Goal: Information Seeking & Learning: Learn about a topic

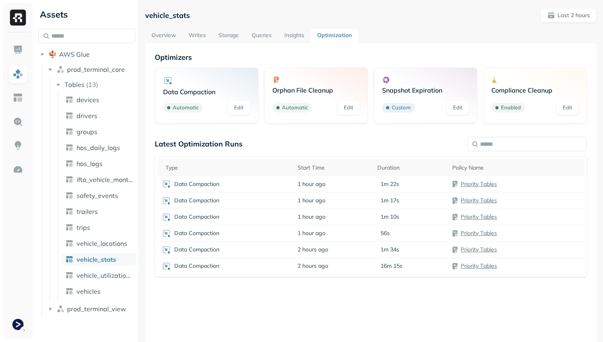
click at [173, 41] on link "Overview" at bounding box center [163, 36] width 37 height 14
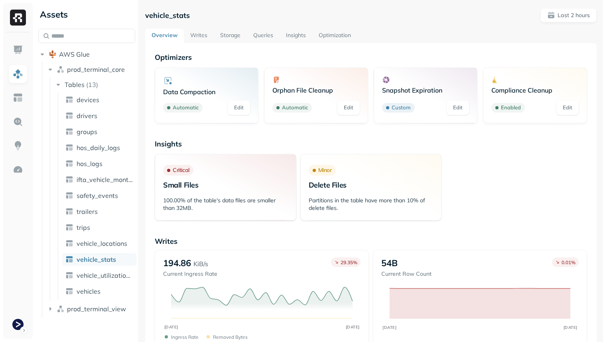
click at [221, 36] on link "Storage" at bounding box center [230, 36] width 33 height 14
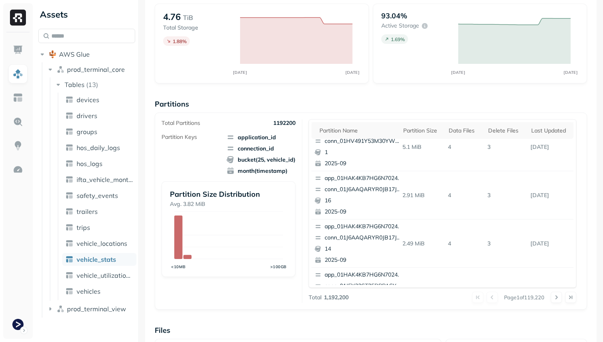
scroll to position [268, 0]
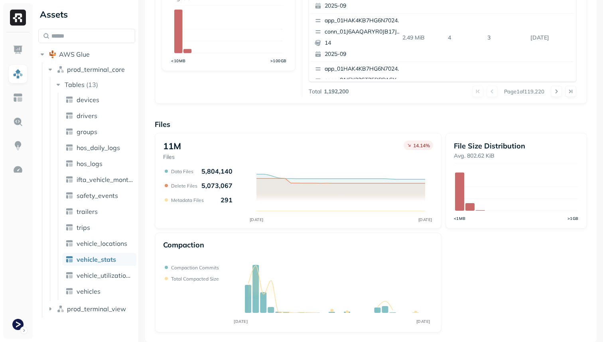
click at [113, 250] on ul "devices drivers groups hos_daily_logs hos_logs ifta_vehicle_months safety_event…" at bounding box center [97, 195] width 79 height 207
click at [114, 238] on link "vehicle_locations" at bounding box center [99, 243] width 74 height 13
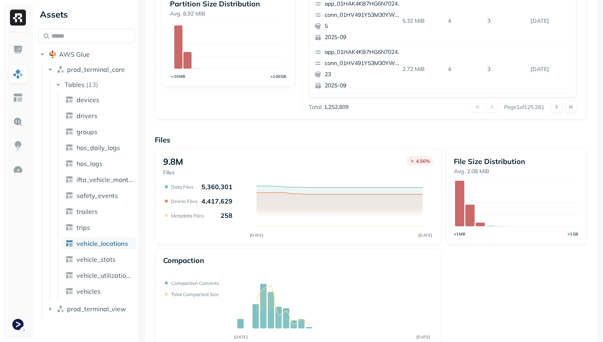
scroll to position [260, 0]
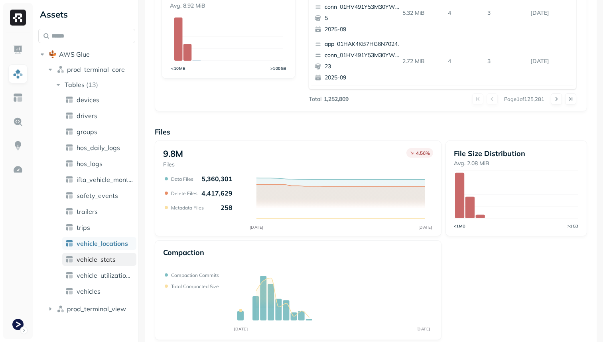
click at [118, 261] on link "vehicle_stats" at bounding box center [99, 259] width 74 height 13
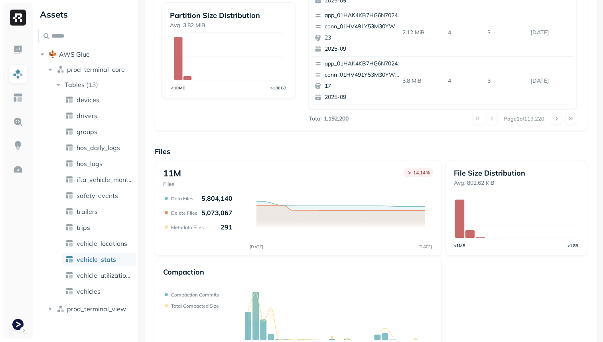
scroll to position [268, 0]
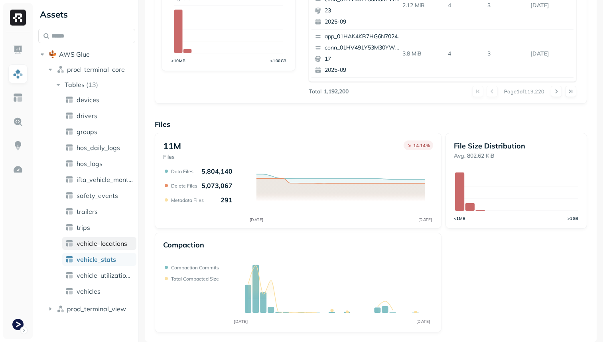
click at [114, 244] on span "vehicle_locations" at bounding box center [102, 243] width 51 height 8
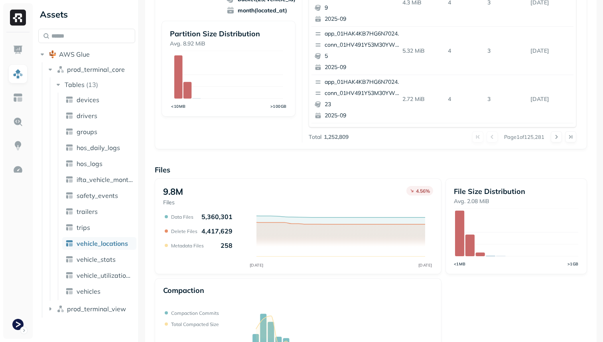
scroll to position [268, 0]
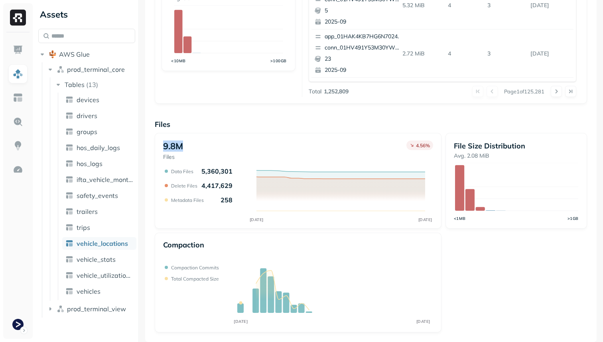
drag, startPoint x: 162, startPoint y: 146, endPoint x: 185, endPoint y: 146, distance: 23.1
click at [185, 146] on div "9.8M Files 4.56 % SEP 16 SEP 17 Data Files 5,360,301 Delete Files 4,417,629 Met…" at bounding box center [298, 181] width 287 height 96
click at [185, 146] on div "9.8M Files 4.56 %" at bounding box center [298, 150] width 270 height 20
drag, startPoint x: 185, startPoint y: 146, endPoint x: 157, endPoint y: 146, distance: 28.7
click at [157, 146] on div "9.8M Files 4.56 % SEP 16 SEP 17 Data Files 5,360,301 Delete Files 4,417,629 Met…" at bounding box center [298, 181] width 287 height 96
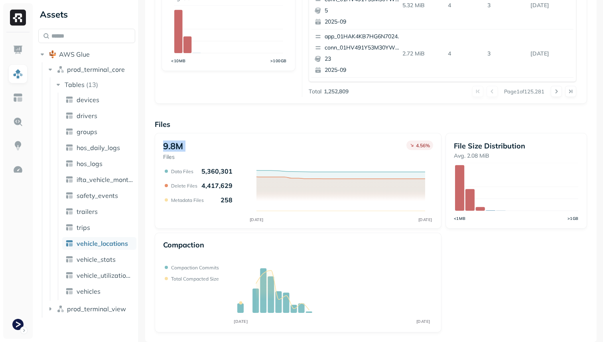
click at [177, 145] on p "9.8M" at bounding box center [173, 145] width 20 height 11
click at [113, 261] on span "vehicle_stats" at bounding box center [96, 259] width 39 height 8
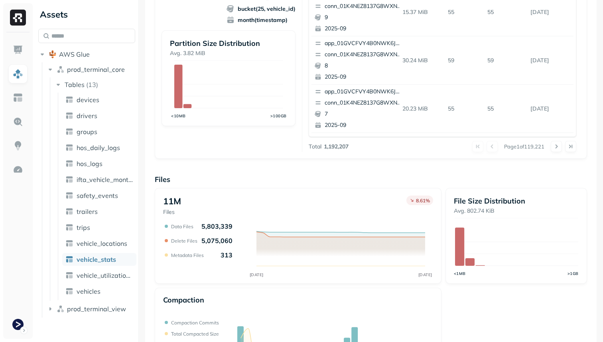
scroll to position [216, 0]
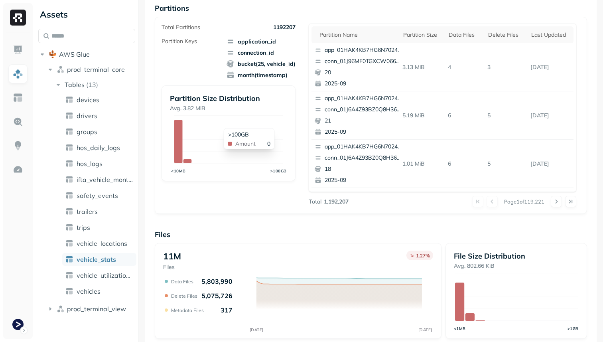
scroll to position [148, 0]
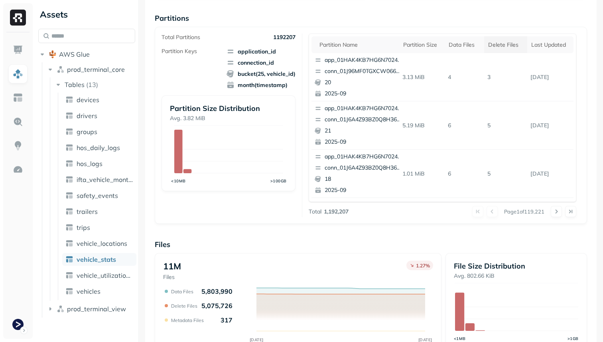
click at [509, 48] on div "Delete Files" at bounding box center [505, 45] width 35 height 8
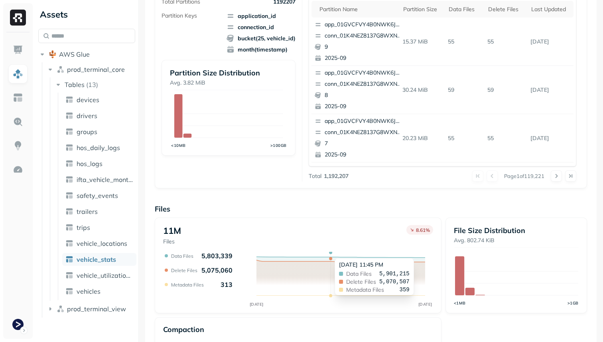
scroll to position [268, 0]
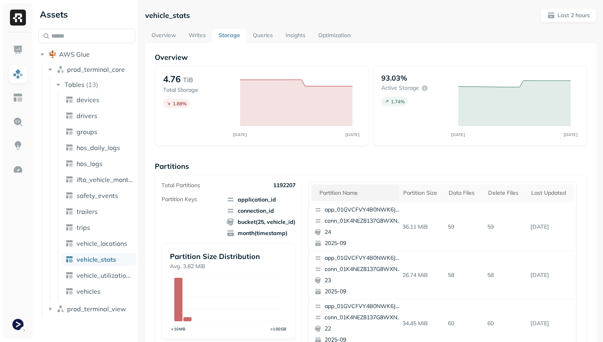
scroll to position [268, 0]
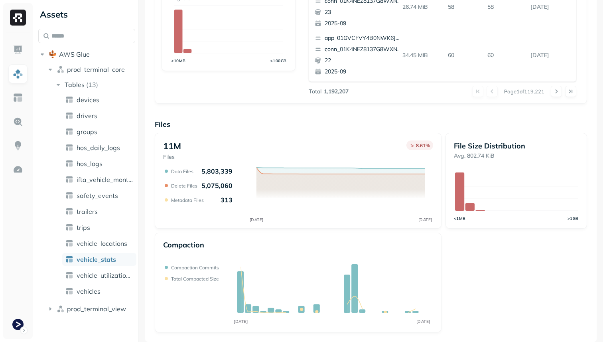
click at [108, 251] on ul "devices drivers groups hos_daily_logs hos_logs ifta_vehicle_months safety_event…" at bounding box center [97, 195] width 79 height 207
click at [104, 242] on span "vehicle_locations" at bounding box center [102, 243] width 51 height 8
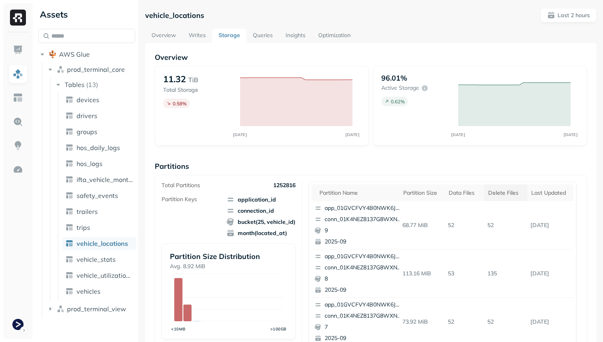
click at [513, 192] on div "Delete Files" at bounding box center [505, 193] width 35 height 8
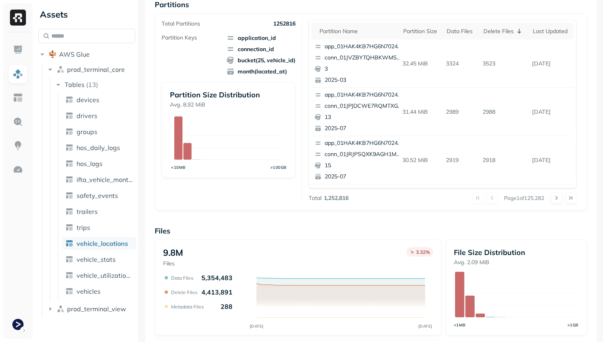
scroll to position [268, 0]
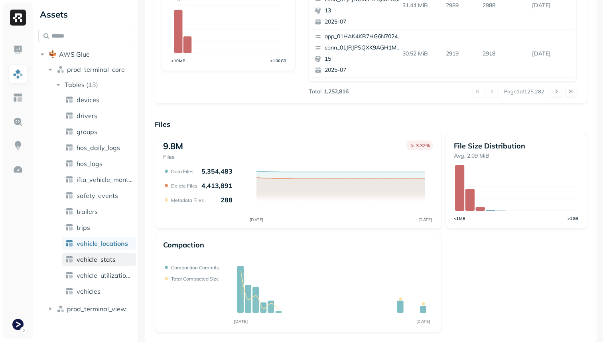
click at [122, 259] on link "vehicle_stats" at bounding box center [99, 259] width 74 height 13
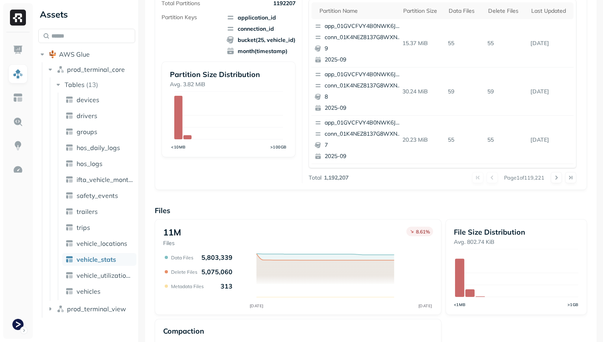
scroll to position [268, 0]
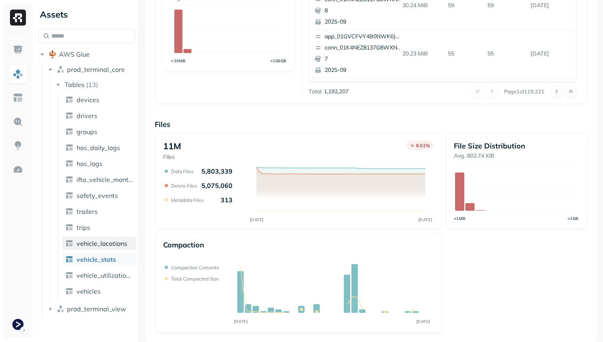
click at [116, 244] on span "vehicle_locations" at bounding box center [102, 243] width 51 height 8
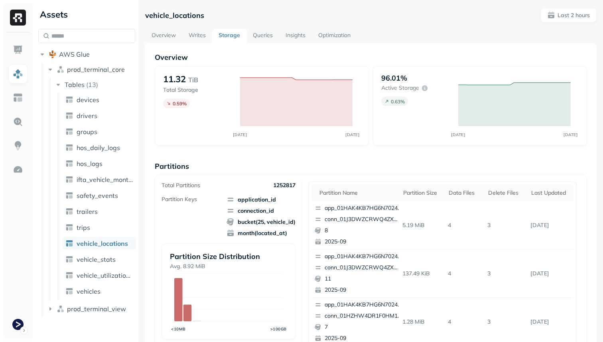
click at [191, 34] on link "Writes" at bounding box center [197, 36] width 30 height 14
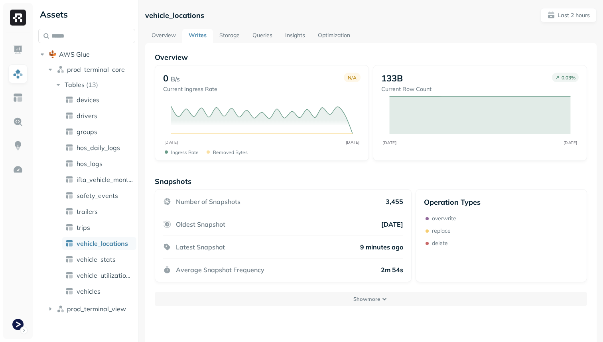
click at [224, 35] on link "Storage" at bounding box center [229, 36] width 33 height 14
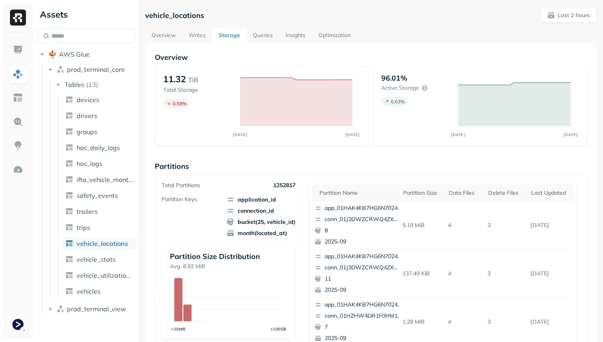
click at [267, 37] on link "Queries" at bounding box center [262, 36] width 33 height 14
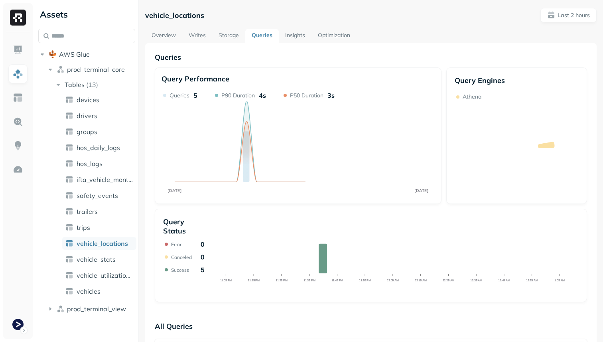
click at [201, 33] on link "Writes" at bounding box center [197, 36] width 30 height 14
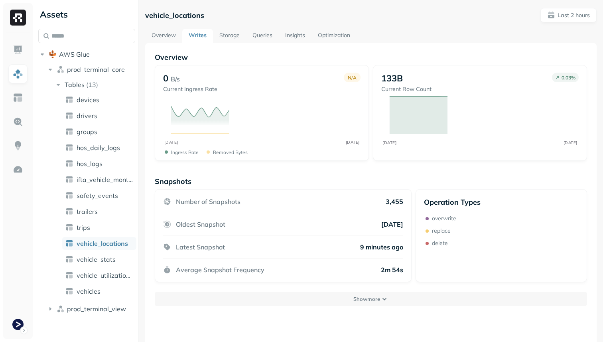
click at [165, 35] on link "Overview" at bounding box center [163, 36] width 37 height 14
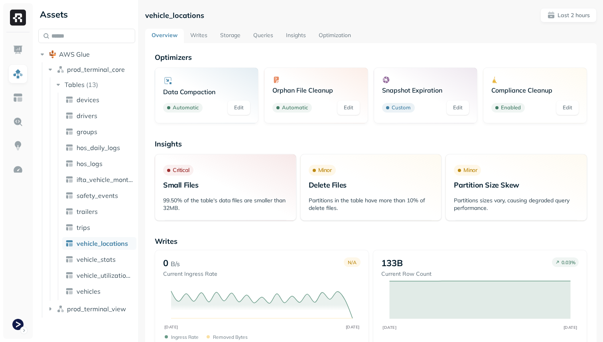
click at [230, 33] on link "Storage" at bounding box center [230, 36] width 33 height 14
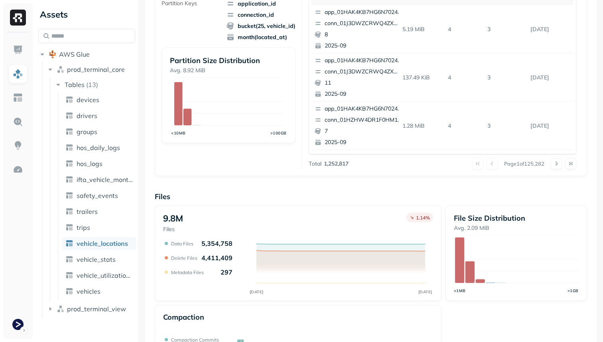
scroll to position [190, 0]
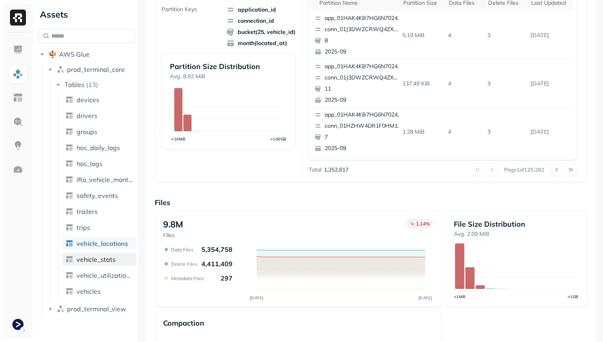
click at [113, 262] on span "vehicle_stats" at bounding box center [96, 259] width 39 height 8
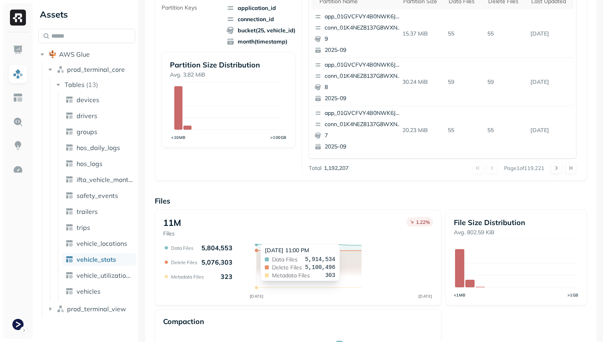
scroll to position [268, 0]
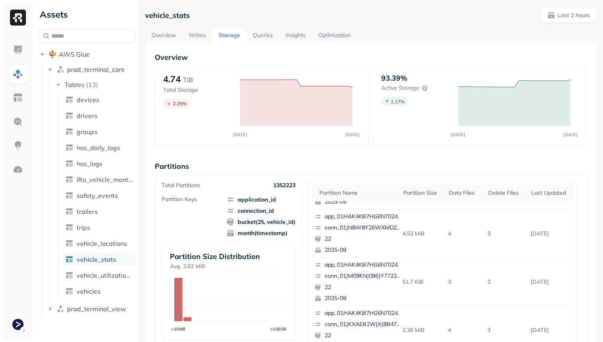
click at [262, 41] on link "Queries" at bounding box center [262, 36] width 33 height 14
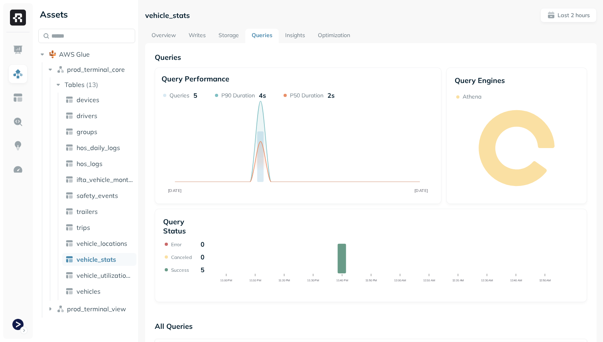
click at [299, 37] on link "Insights" at bounding box center [295, 36] width 33 height 14
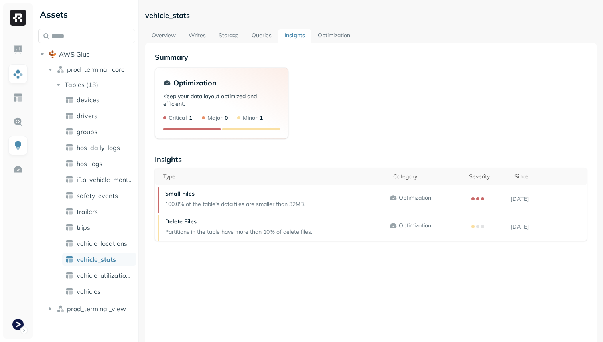
click at [340, 36] on link "Optimization" at bounding box center [333, 36] width 45 height 14
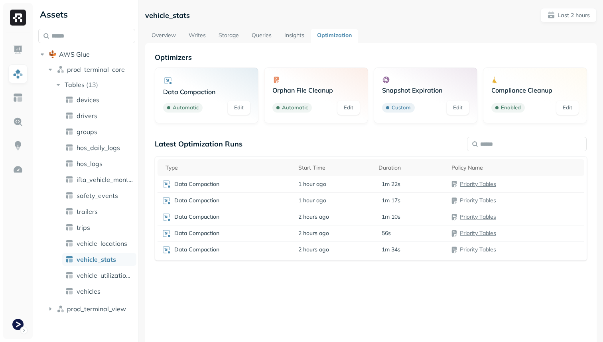
click at [241, 35] on link "Storage" at bounding box center [228, 36] width 33 height 14
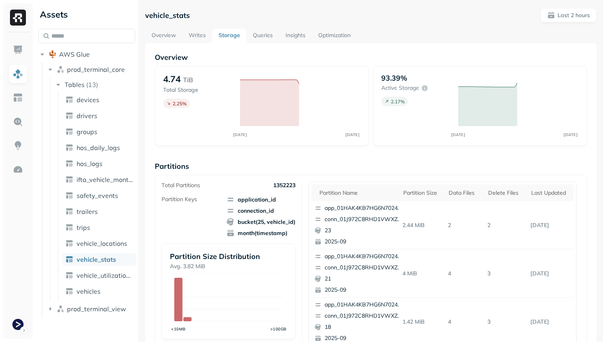
click at [260, 39] on link "Queries" at bounding box center [262, 36] width 33 height 14
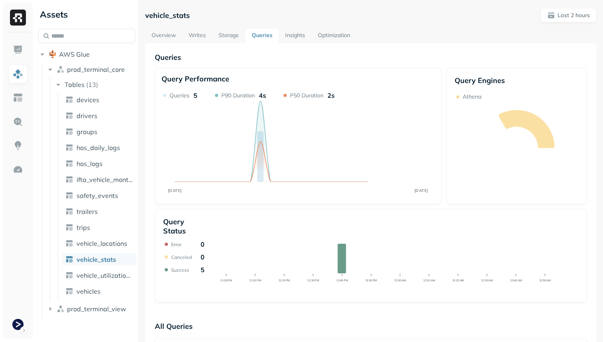
click at [196, 32] on link "Writes" at bounding box center [197, 36] width 30 height 14
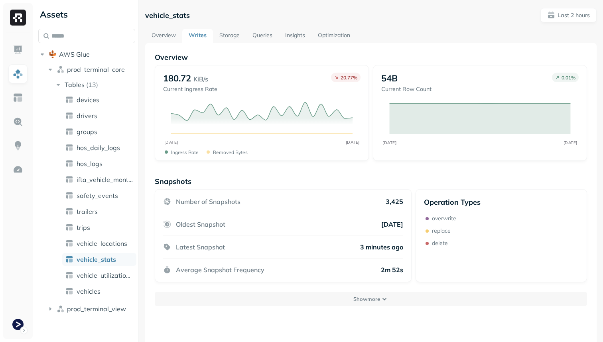
click at [175, 39] on link "Overview" at bounding box center [163, 36] width 37 height 14
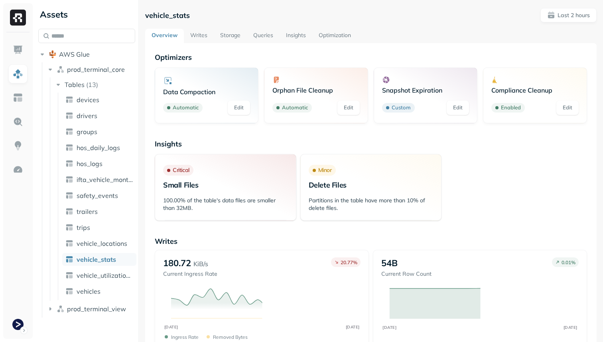
click at [200, 39] on link "Writes" at bounding box center [199, 36] width 30 height 14
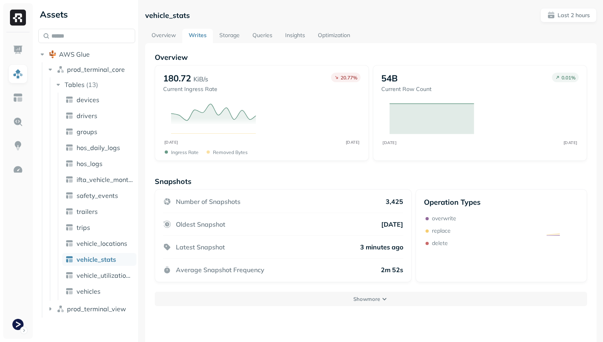
click at [221, 39] on link "Storage" at bounding box center [229, 36] width 33 height 14
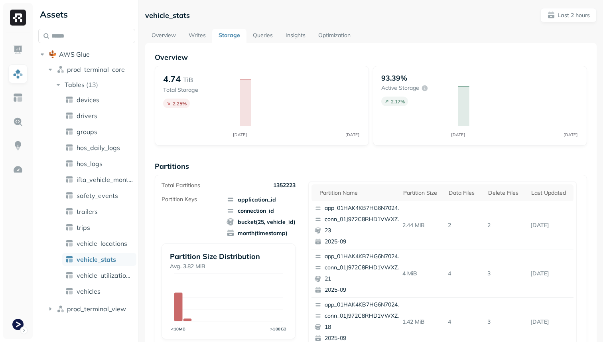
click at [255, 41] on link "Queries" at bounding box center [262, 36] width 33 height 14
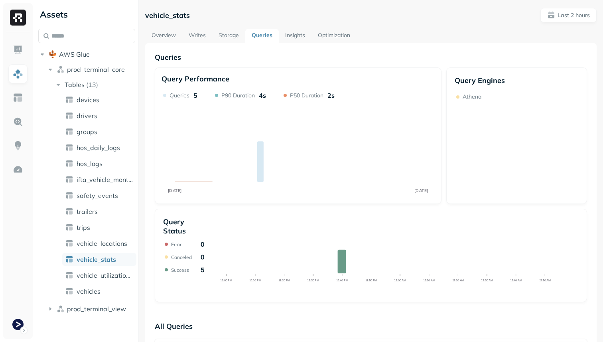
click at [300, 41] on link "Insights" at bounding box center [295, 36] width 33 height 14
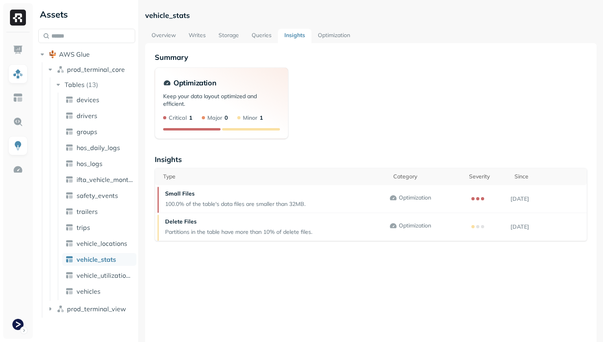
click at [328, 40] on link "Optimization" at bounding box center [333, 36] width 45 height 14
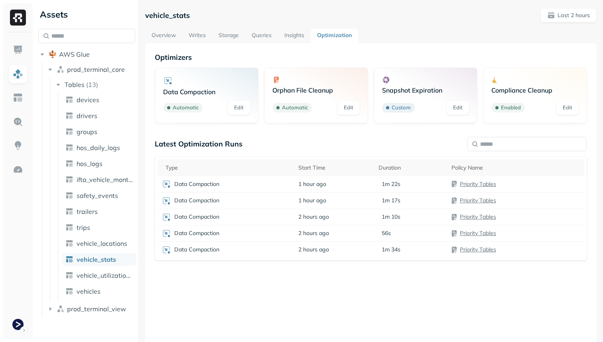
click at [172, 33] on link "Overview" at bounding box center [163, 36] width 37 height 14
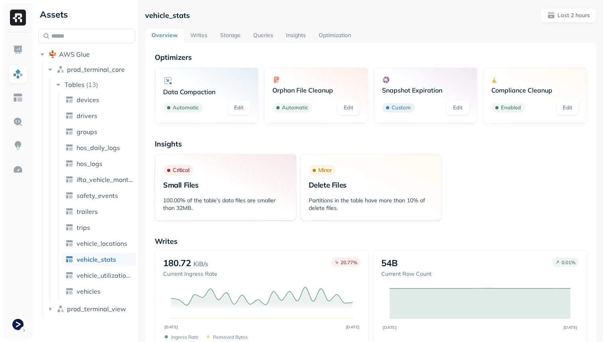
click at [207, 39] on link "Writes" at bounding box center [199, 36] width 30 height 14
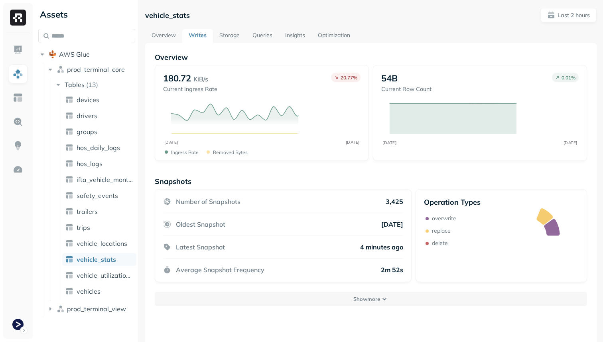
click at [235, 36] on link "Storage" at bounding box center [229, 36] width 33 height 14
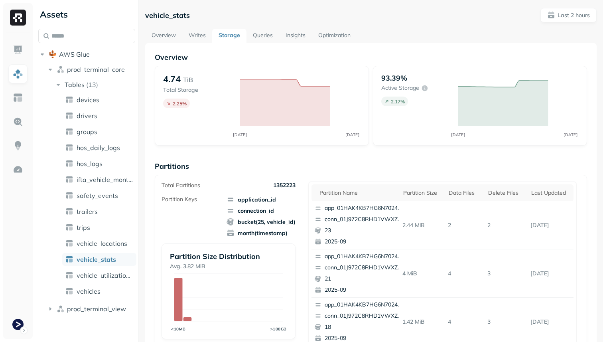
click at [261, 38] on link "Queries" at bounding box center [262, 36] width 33 height 14
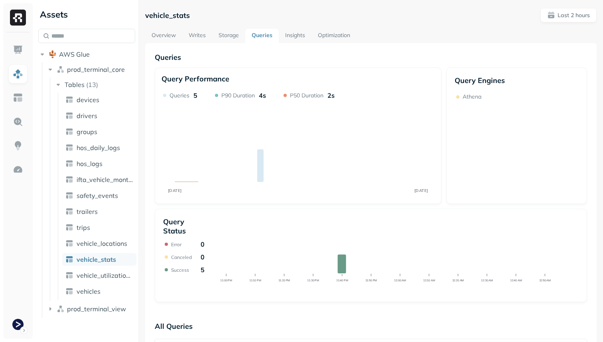
click at [291, 38] on link "Insights" at bounding box center [295, 36] width 33 height 14
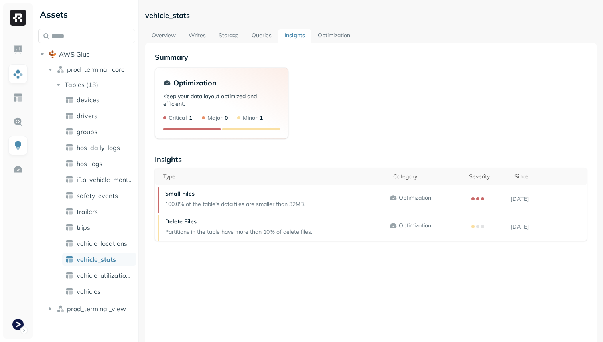
click at [329, 39] on link "Optimization" at bounding box center [333, 36] width 45 height 14
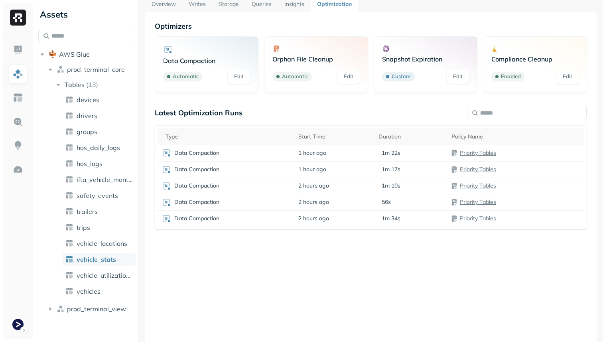
scroll to position [40, 0]
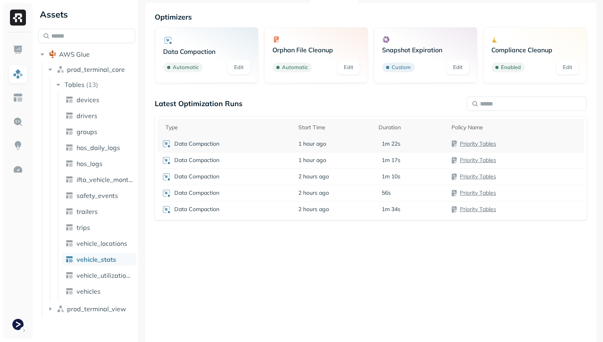
click at [348, 142] on td "1 hour ago" at bounding box center [334, 143] width 80 height 16
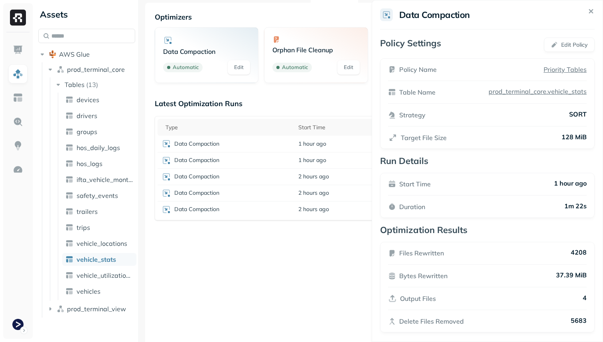
scroll to position [5, 0]
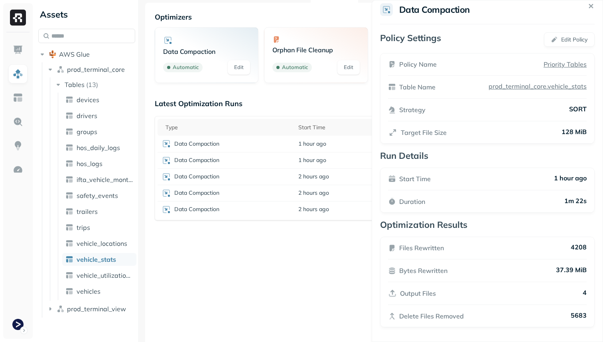
click at [315, 159] on html "Assets AWS Glue prod_terminal_core Tables ( 13 ) devices drivers groups hos_dai…" at bounding box center [301, 171] width 603 height 342
click at [315, 159] on span "1 hour ago" at bounding box center [312, 160] width 28 height 8
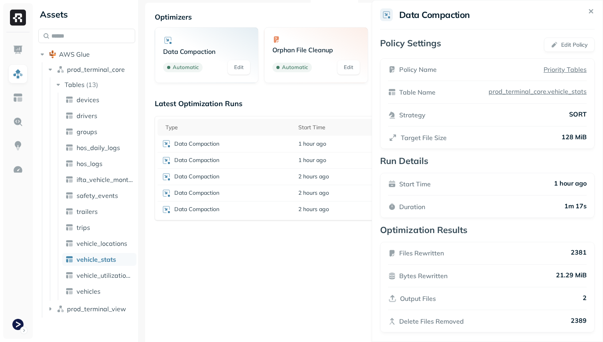
click at [316, 176] on html "Assets AWS Glue prod_terminal_core Tables ( 13 ) devices drivers groups hos_dai…" at bounding box center [301, 171] width 603 height 342
click at [316, 176] on span "2 hours ago" at bounding box center [313, 177] width 31 height 8
click at [318, 193] on html "Assets AWS Glue prod_terminal_core Tables ( 13 ) devices drivers groups hos_dai…" at bounding box center [301, 171] width 603 height 342
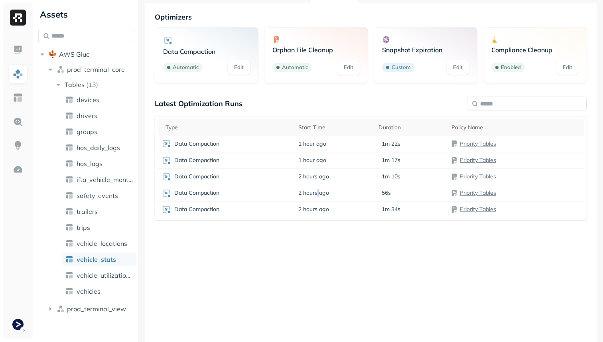
click at [318, 193] on span "2 hours ago" at bounding box center [313, 193] width 31 height 8
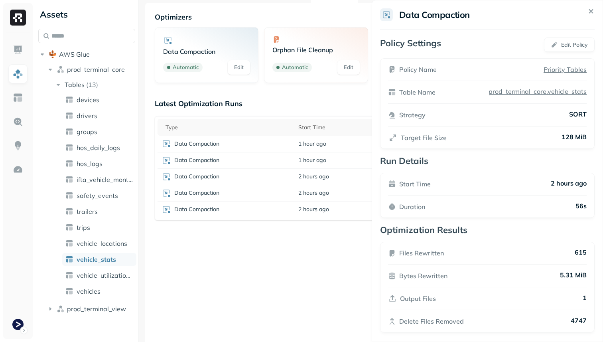
click at [317, 206] on html "Assets AWS Glue prod_terminal_core Tables ( 13 ) devices drivers groups hos_dai…" at bounding box center [301, 171] width 603 height 342
click at [317, 206] on span "2 hours ago" at bounding box center [313, 209] width 31 height 8
click at [326, 245] on html "Assets AWS Glue prod_terminal_core Tables ( 13 ) devices drivers groups hos_dai…" at bounding box center [301, 171] width 603 height 342
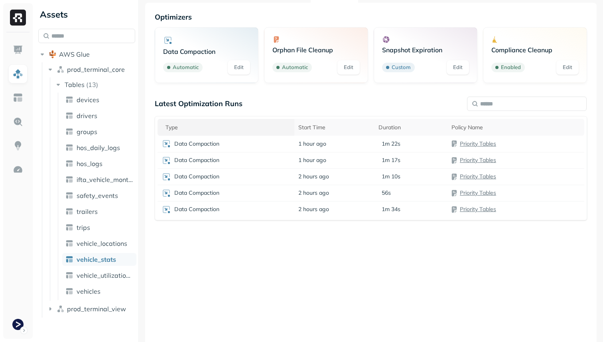
scroll to position [0, 0]
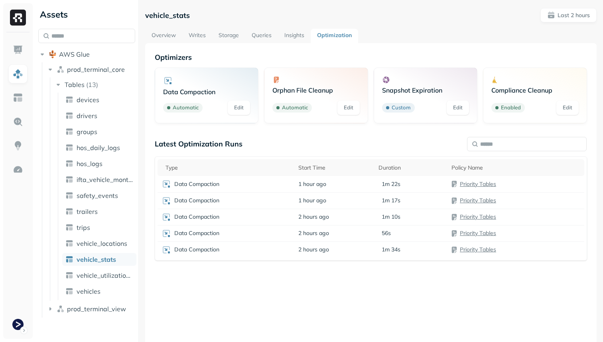
click at [163, 35] on link "Overview" at bounding box center [163, 36] width 37 height 14
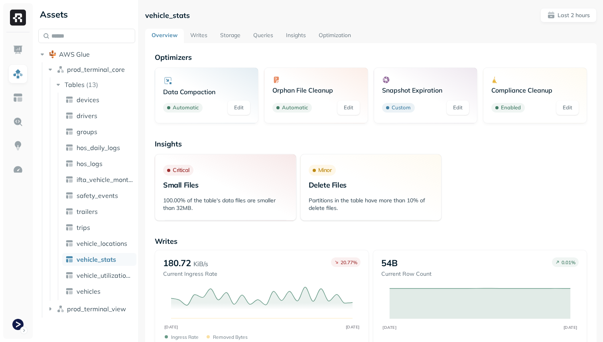
click at [241, 37] on link "Storage" at bounding box center [230, 36] width 33 height 14
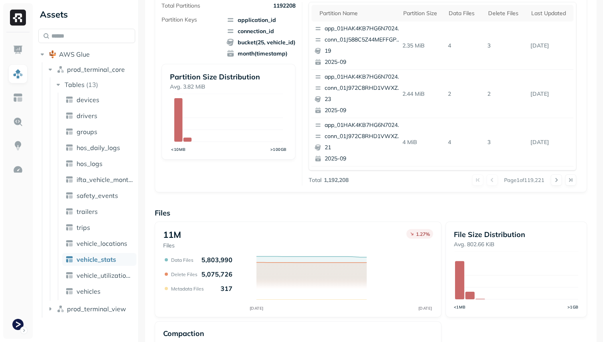
scroll to position [268, 0]
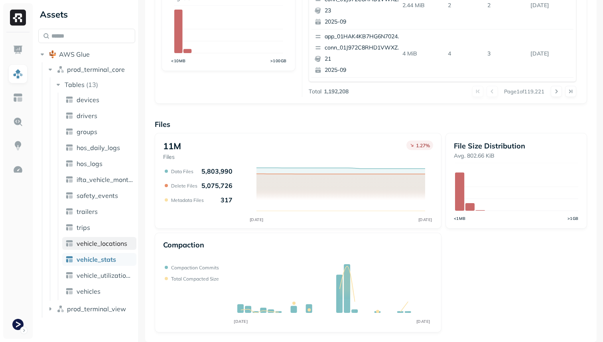
click at [123, 244] on span "vehicle_locations" at bounding box center [102, 243] width 51 height 8
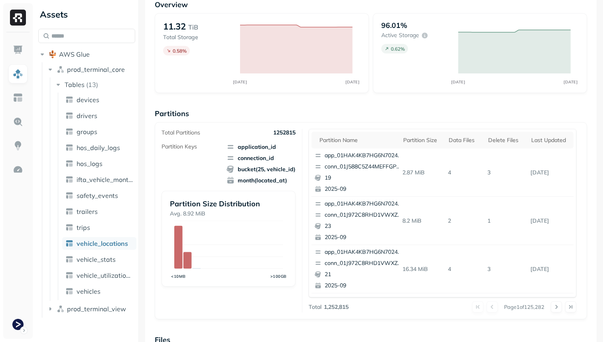
scroll to position [268, 0]
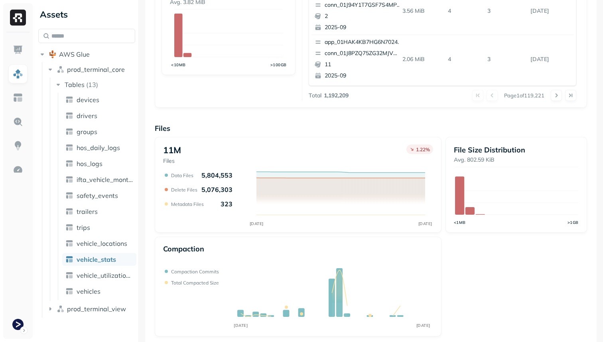
scroll to position [268, 0]
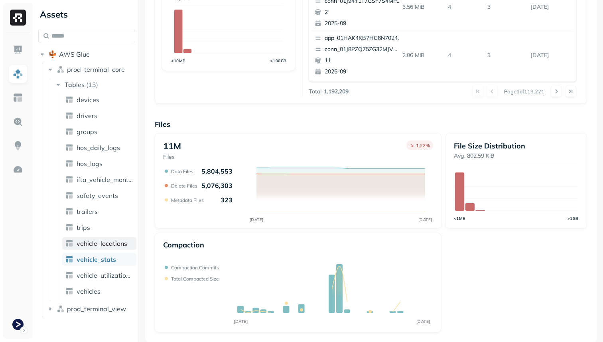
click at [115, 243] on span "vehicle_locations" at bounding box center [102, 243] width 51 height 8
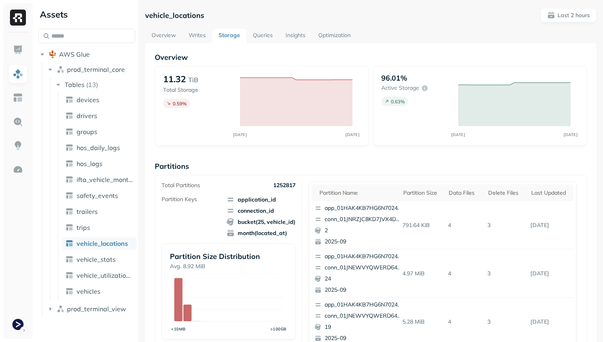
click at [261, 37] on link "Queries" at bounding box center [262, 36] width 33 height 14
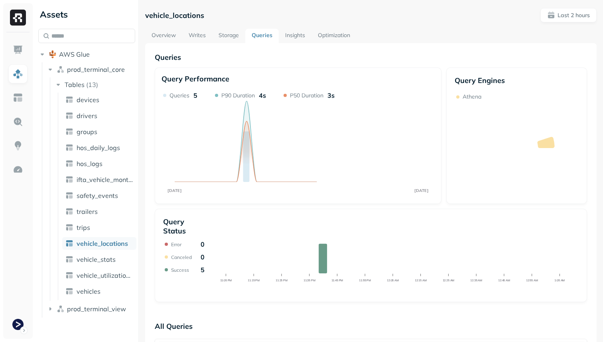
click at [305, 34] on link "Insights" at bounding box center [295, 36] width 33 height 14
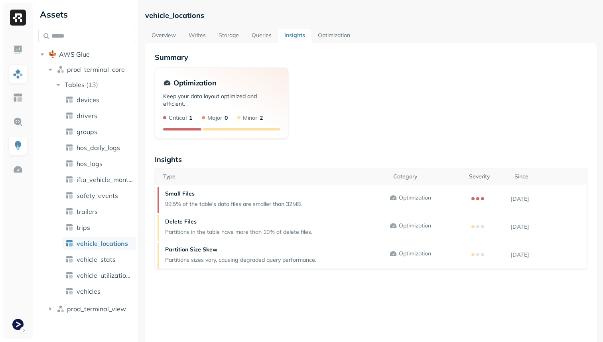
click at [334, 34] on link "Optimization" at bounding box center [333, 36] width 45 height 14
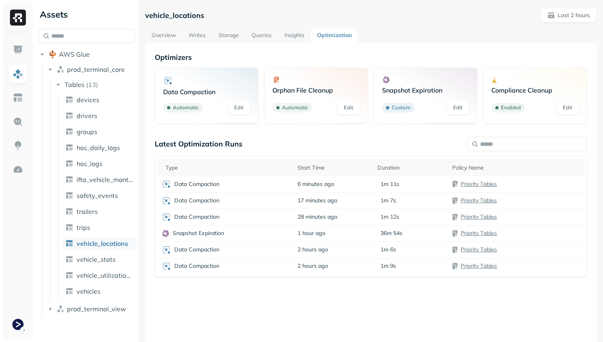
click at [202, 33] on link "Writes" at bounding box center [197, 36] width 30 height 14
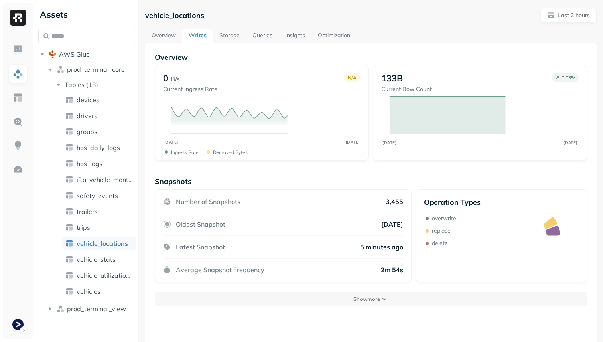
click at [170, 30] on link "Overview" at bounding box center [163, 36] width 37 height 14
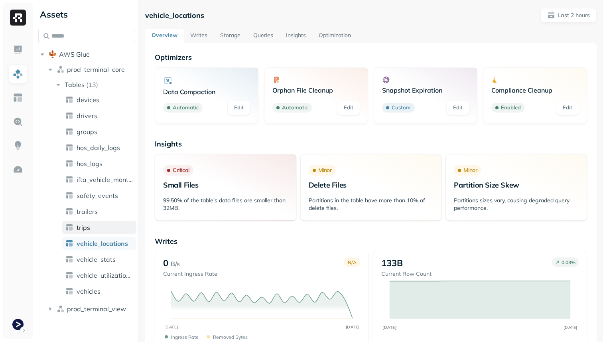
click at [104, 227] on link "trips" at bounding box center [99, 227] width 74 height 13
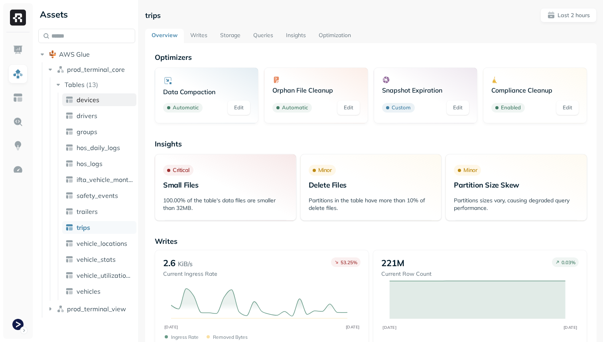
click at [101, 103] on link "devices" at bounding box center [99, 99] width 74 height 13
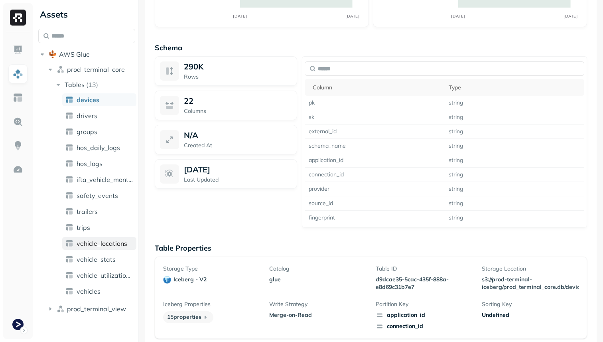
click at [101, 245] on span "vehicle_locations" at bounding box center [102, 243] width 51 height 8
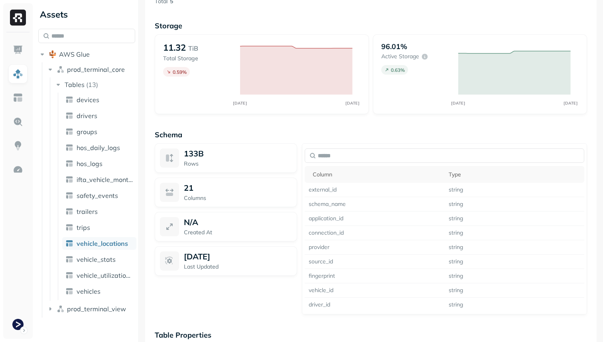
scroll to position [532, 0]
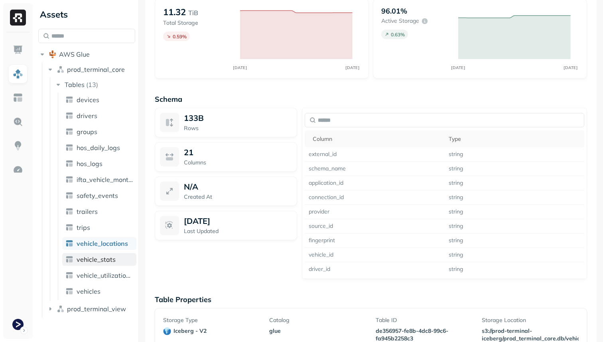
click at [105, 261] on span "vehicle_stats" at bounding box center [96, 259] width 39 height 8
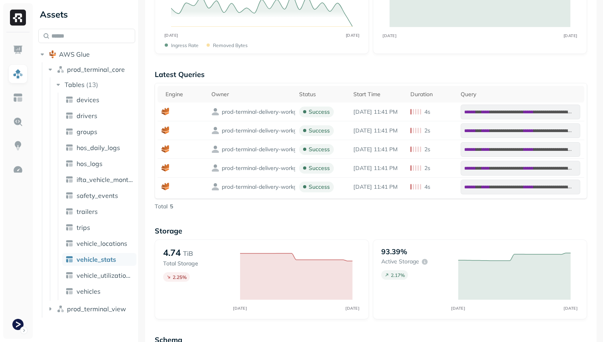
scroll to position [326, 0]
